Goal: Task Accomplishment & Management: Manage account settings

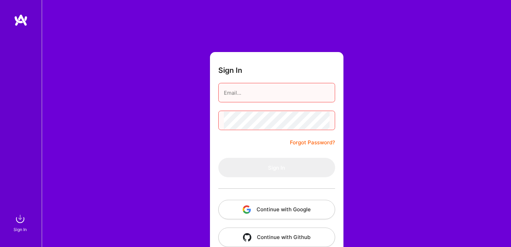
click at [264, 89] on input "email" at bounding box center [277, 93] width 106 height 18
type input "yaara4@gmail.com"
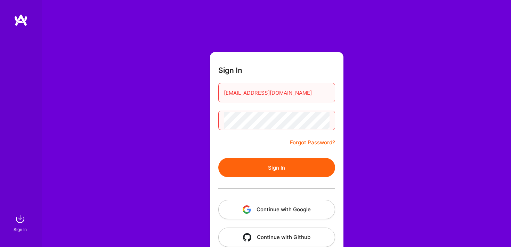
click at [268, 166] on button "Sign In" at bounding box center [276, 167] width 117 height 19
click at [218, 158] on button "Sign In" at bounding box center [276, 167] width 117 height 19
click at [312, 144] on link "Forgot Password?" at bounding box center [312, 143] width 45 height 8
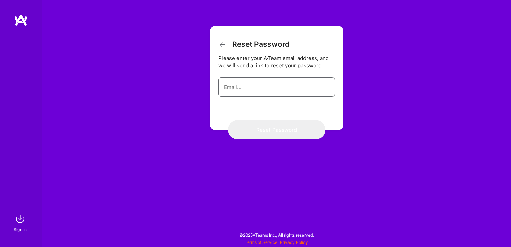
click at [237, 89] on input "email" at bounding box center [277, 88] width 106 height 18
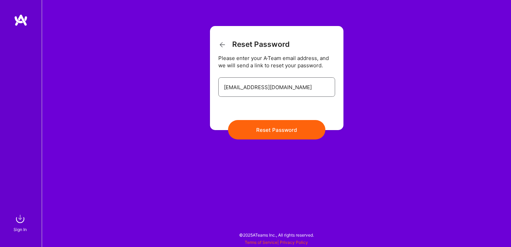
type input "yaara4@gmail.com"
click at [255, 129] on button "Reset Password" at bounding box center [276, 129] width 97 height 19
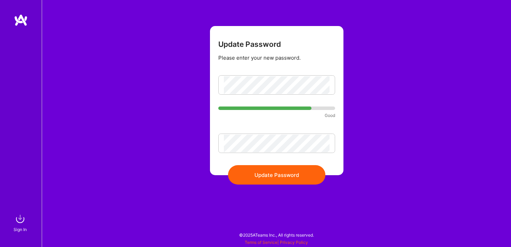
click at [283, 174] on button "Update Password" at bounding box center [276, 174] width 97 height 19
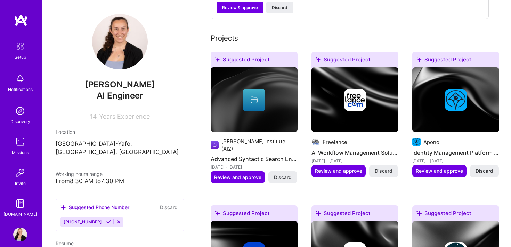
scroll to position [313, 0]
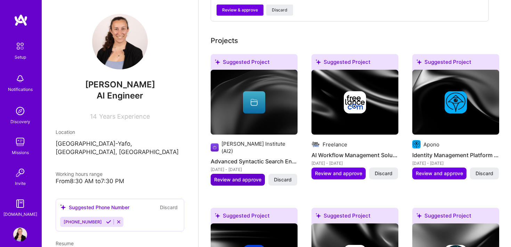
click at [252, 176] on span "Review and approve" at bounding box center [237, 179] width 47 height 7
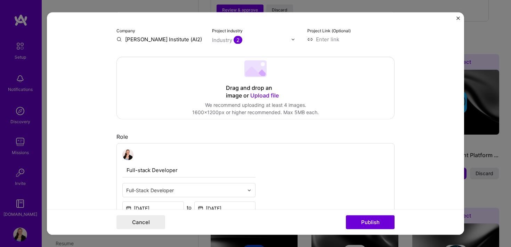
scroll to position [113, 0]
